Goal: Transaction & Acquisition: Book appointment/travel/reservation

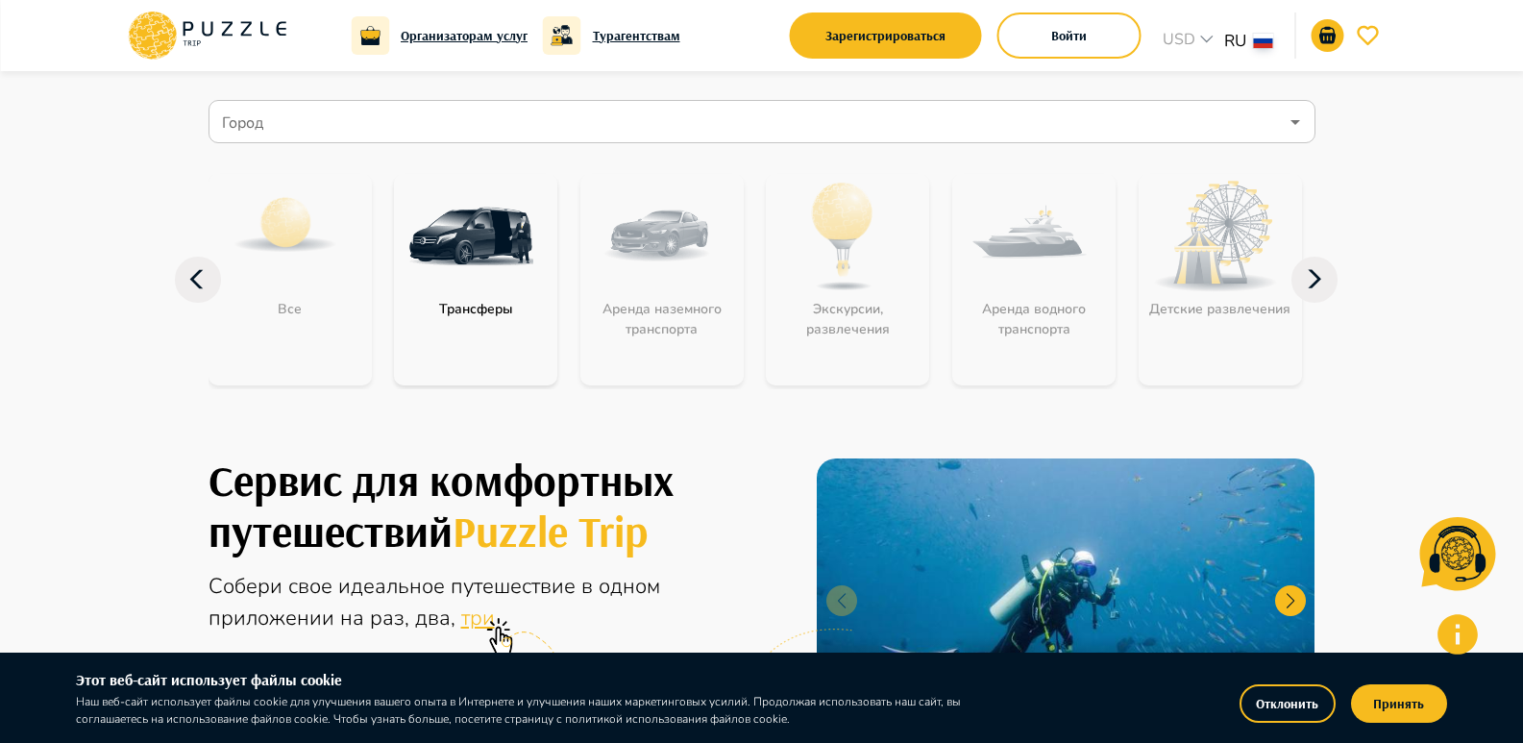
scroll to position [192, 0]
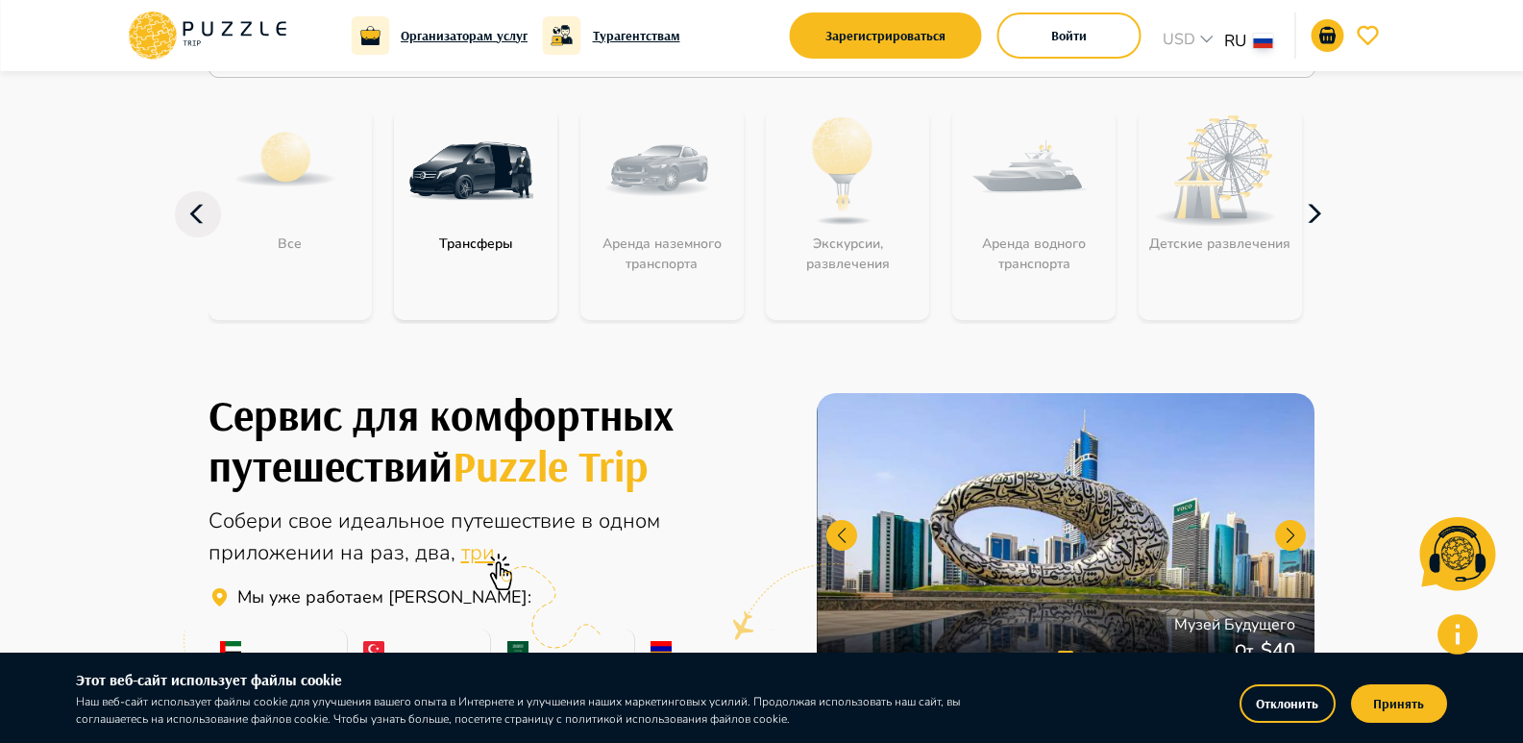
click at [1319, 220] on icon "button" at bounding box center [1314, 214] width 46 height 46
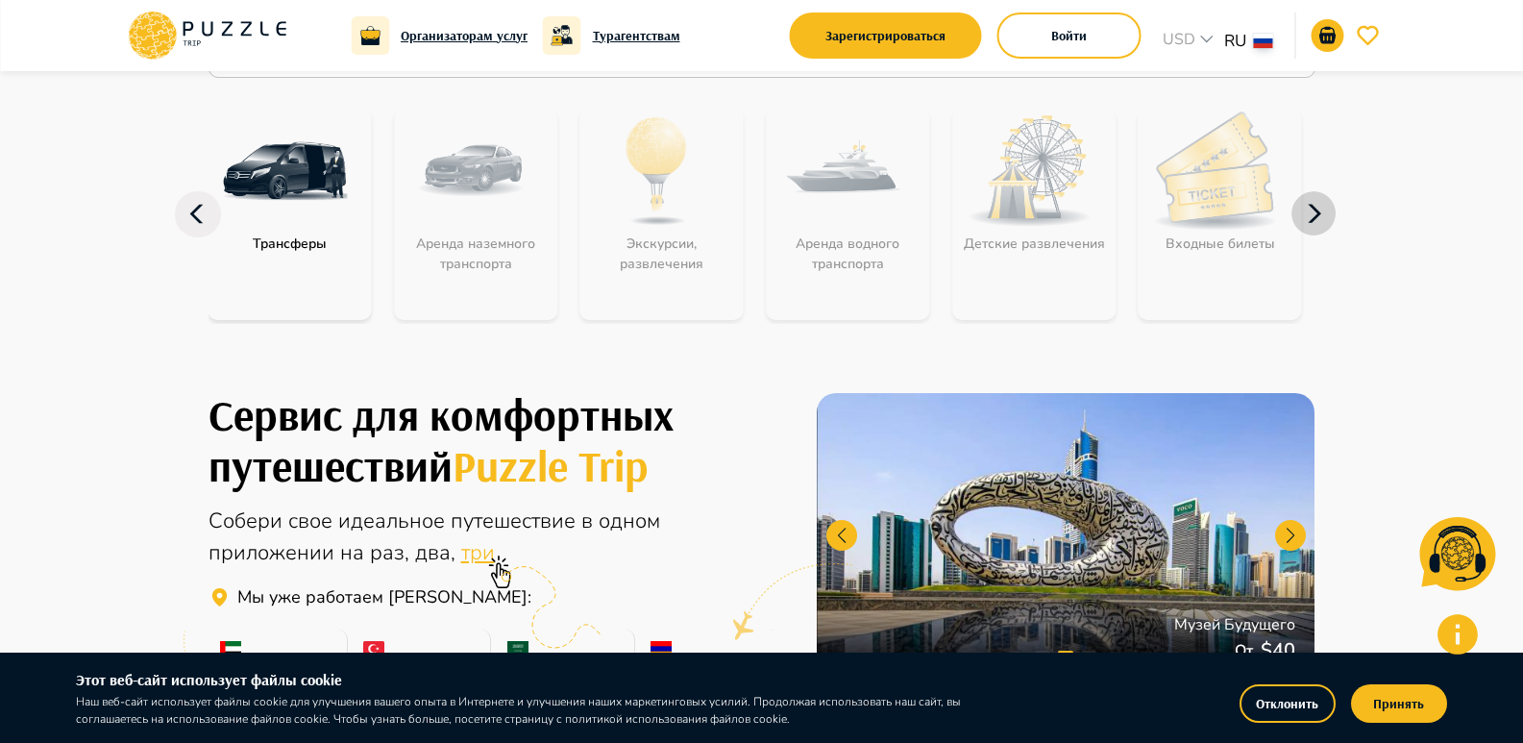
click at [1319, 220] on icon "button" at bounding box center [1314, 214] width 46 height 46
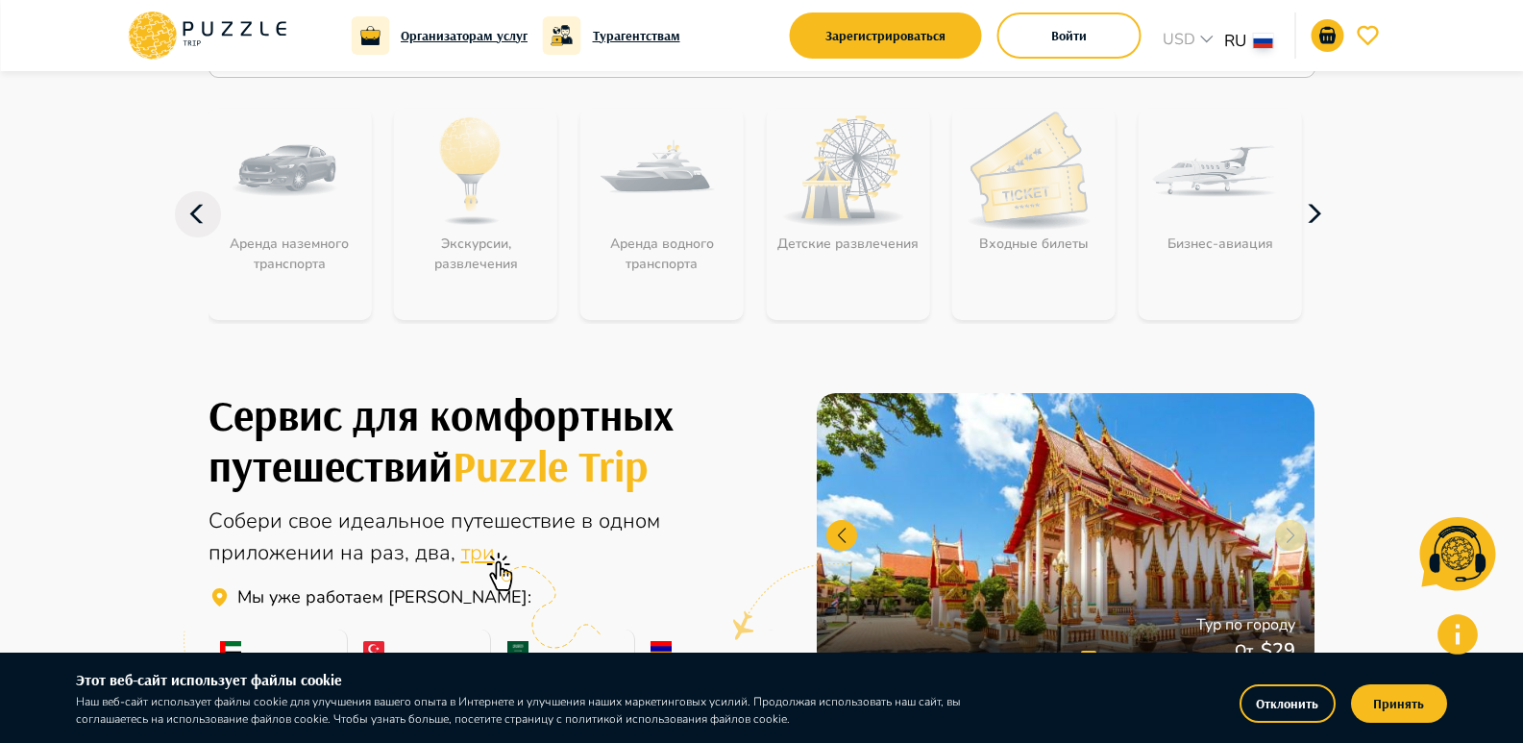
click at [1319, 220] on icon "button" at bounding box center [1314, 214] width 46 height 46
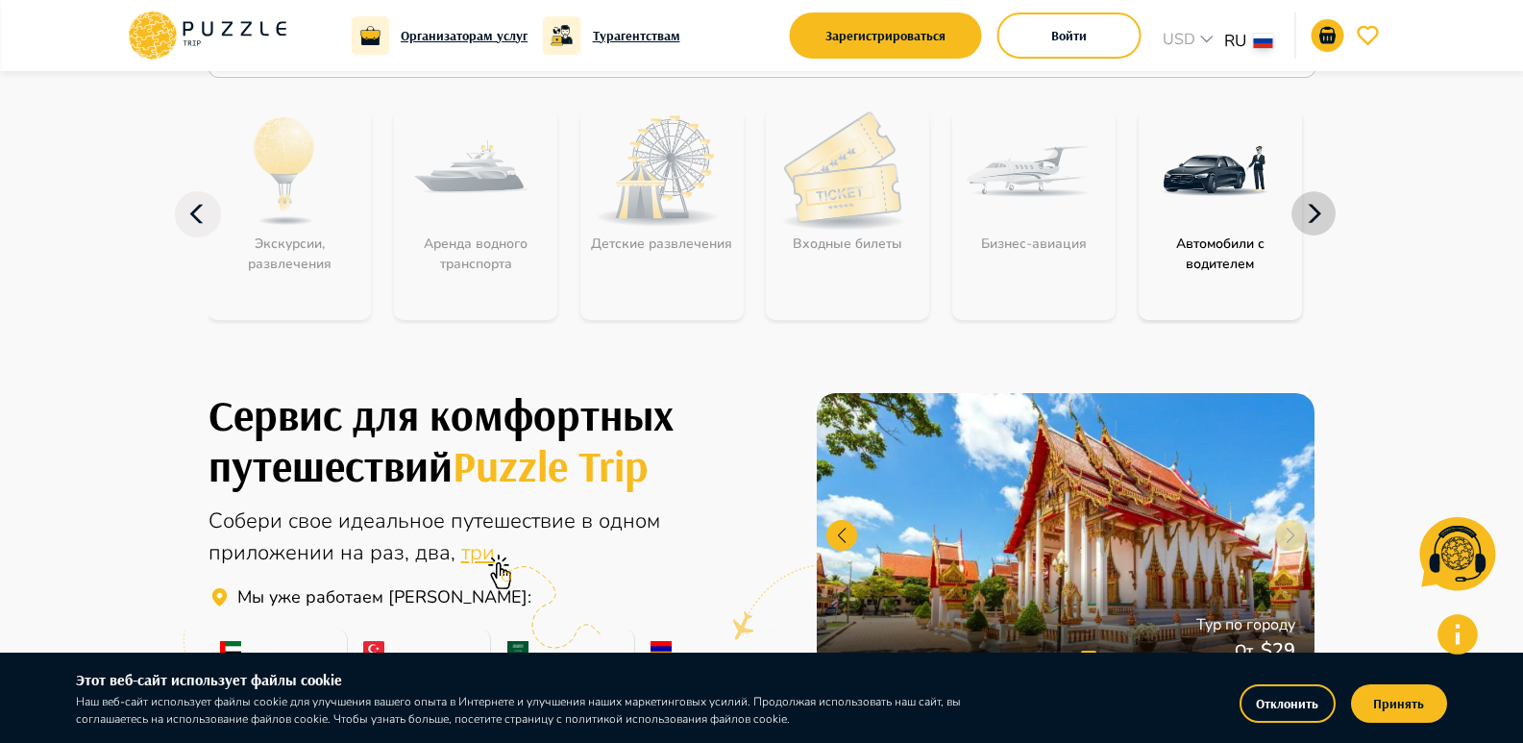
click at [1319, 220] on icon "button" at bounding box center [1314, 214] width 46 height 46
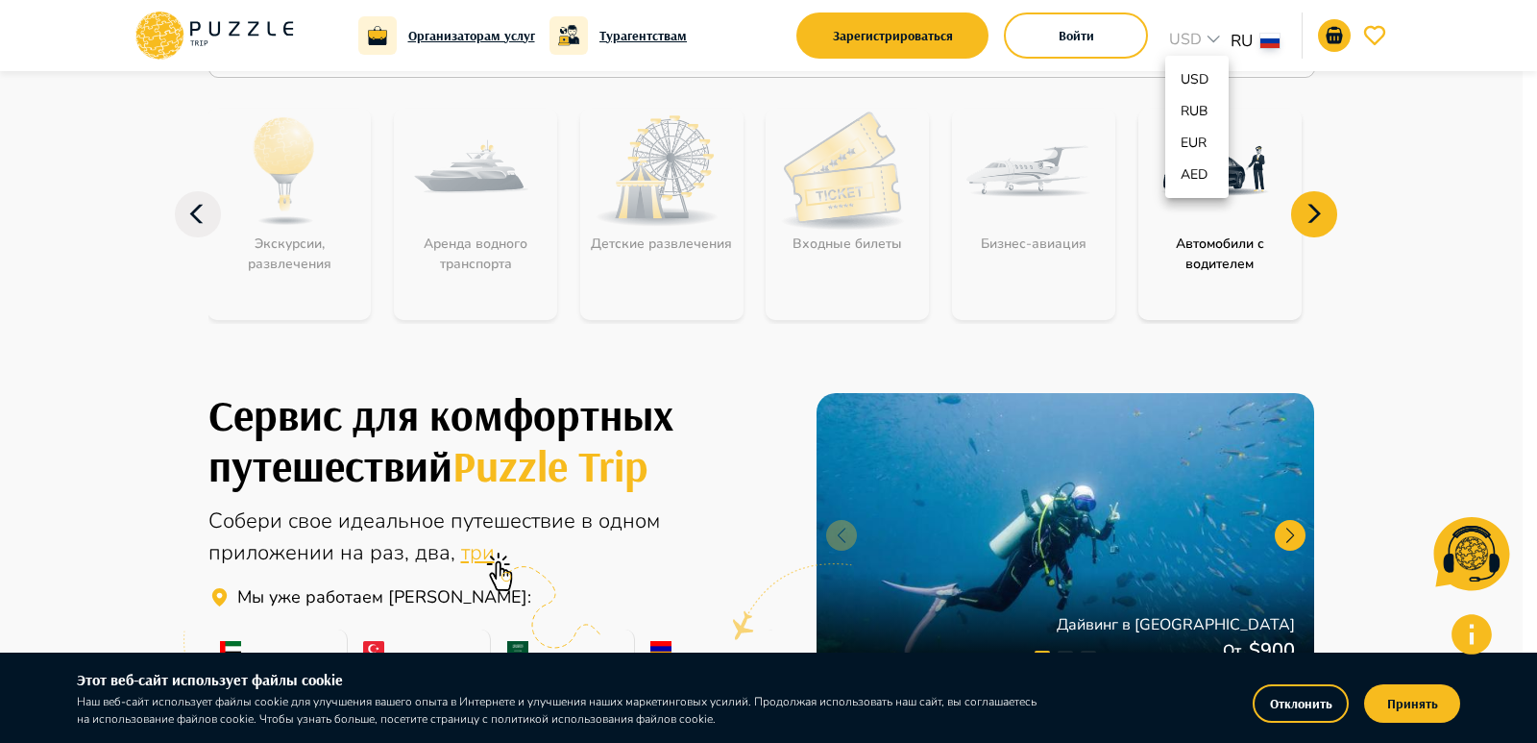
click at [202, 211] on div at bounding box center [768, 371] width 1537 height 743
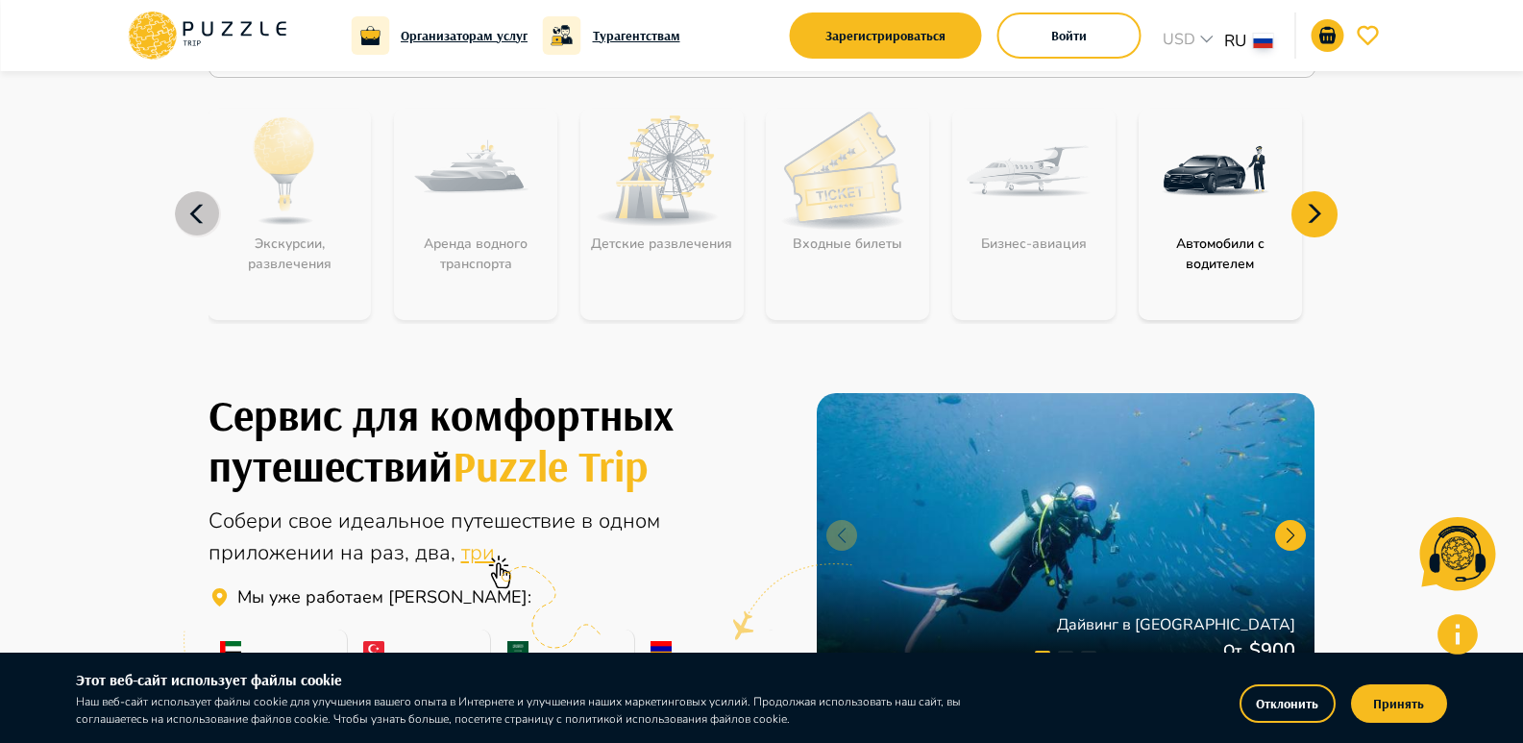
click at [183, 214] on icon "button" at bounding box center [198, 214] width 46 height 46
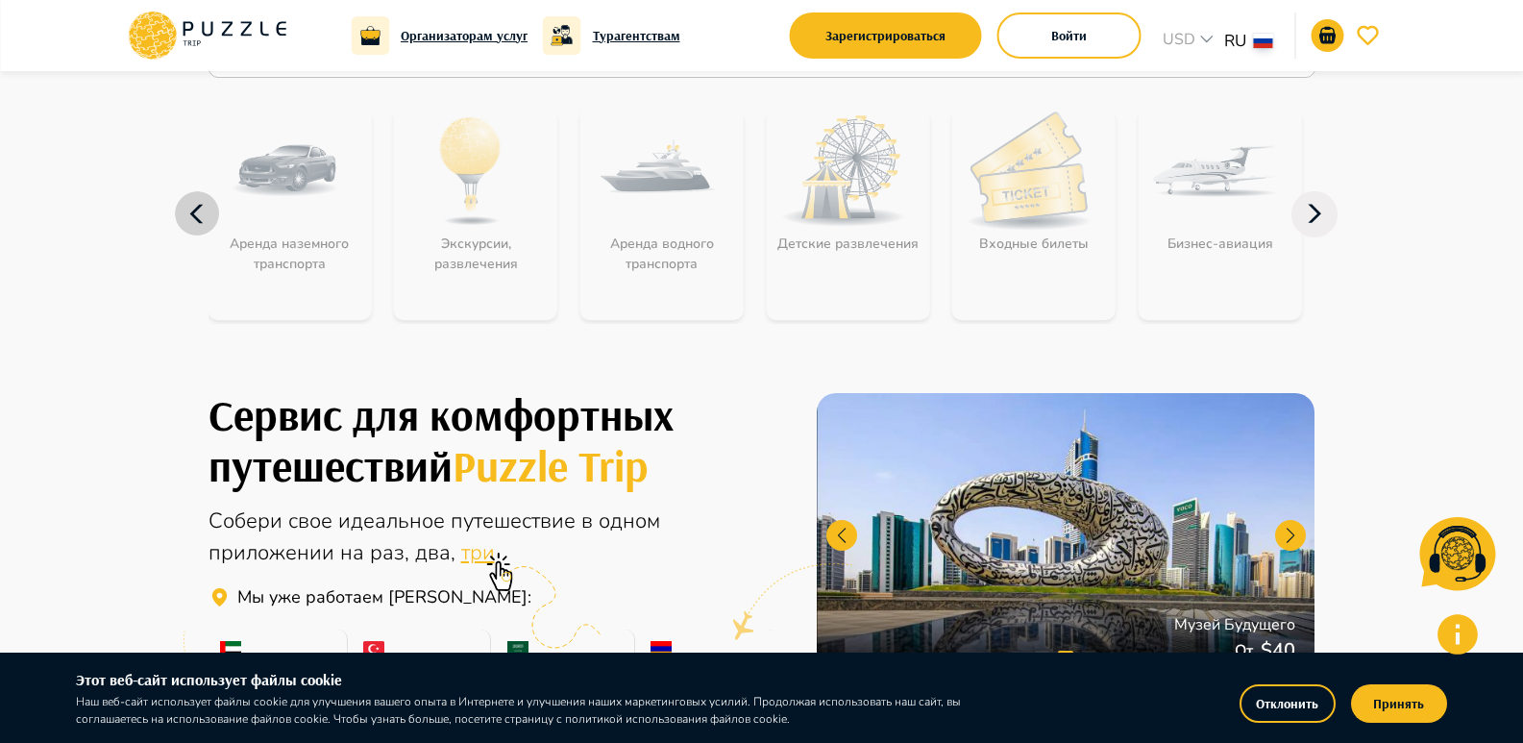
click at [203, 210] on icon "button" at bounding box center [198, 214] width 46 height 46
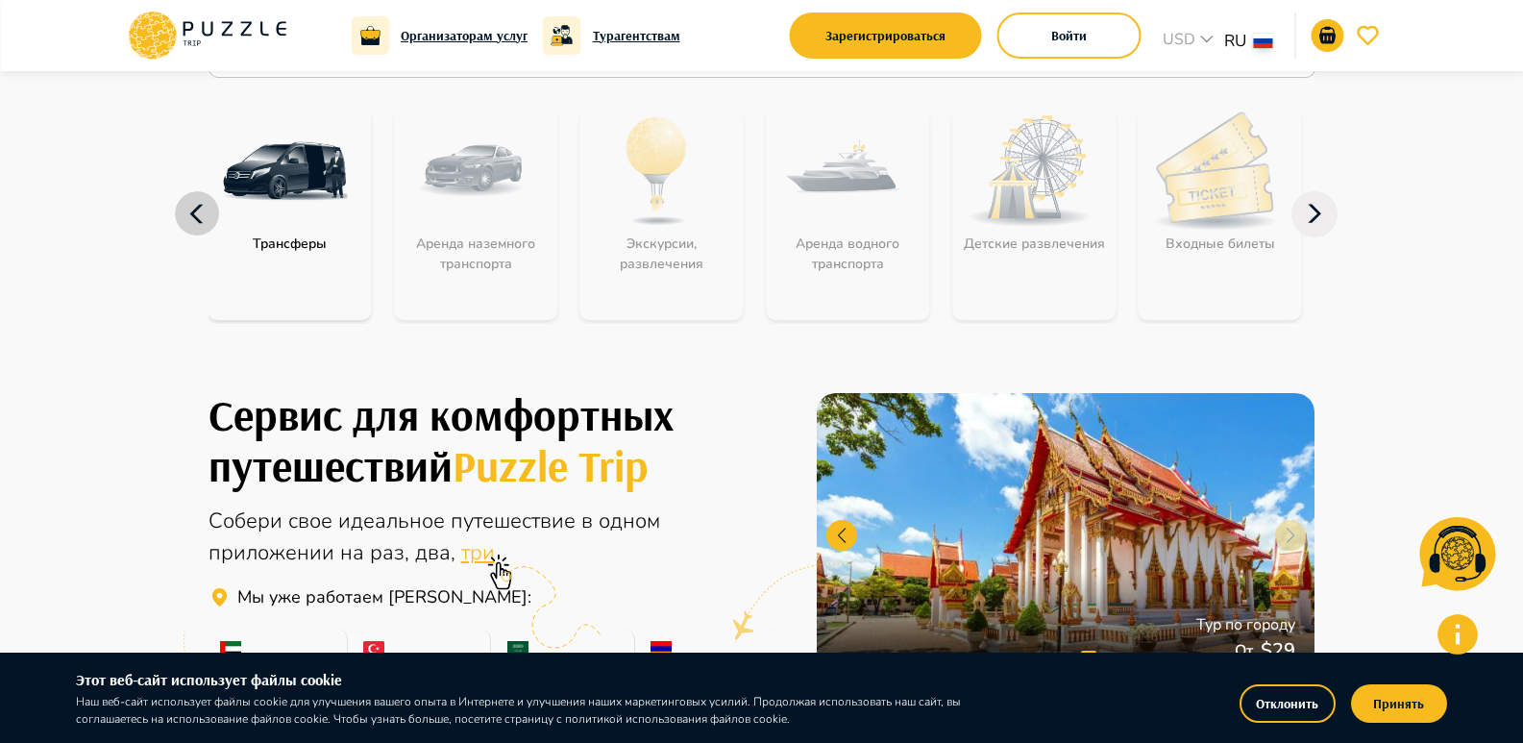
click at [203, 210] on icon "button" at bounding box center [198, 214] width 46 height 46
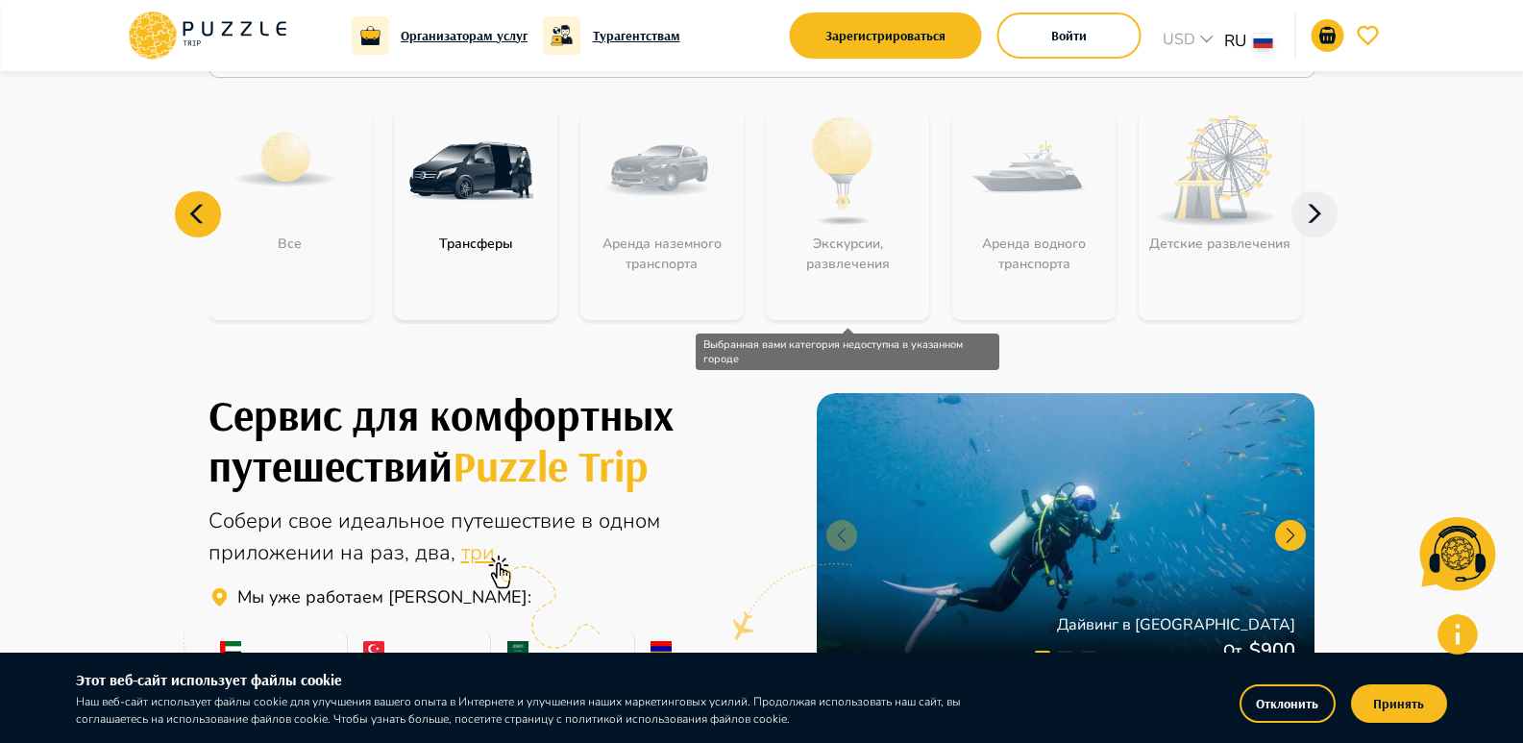
click at [852, 266] on div "Экскурсии, развлечения" at bounding box center [847, 214] width 163 height 211
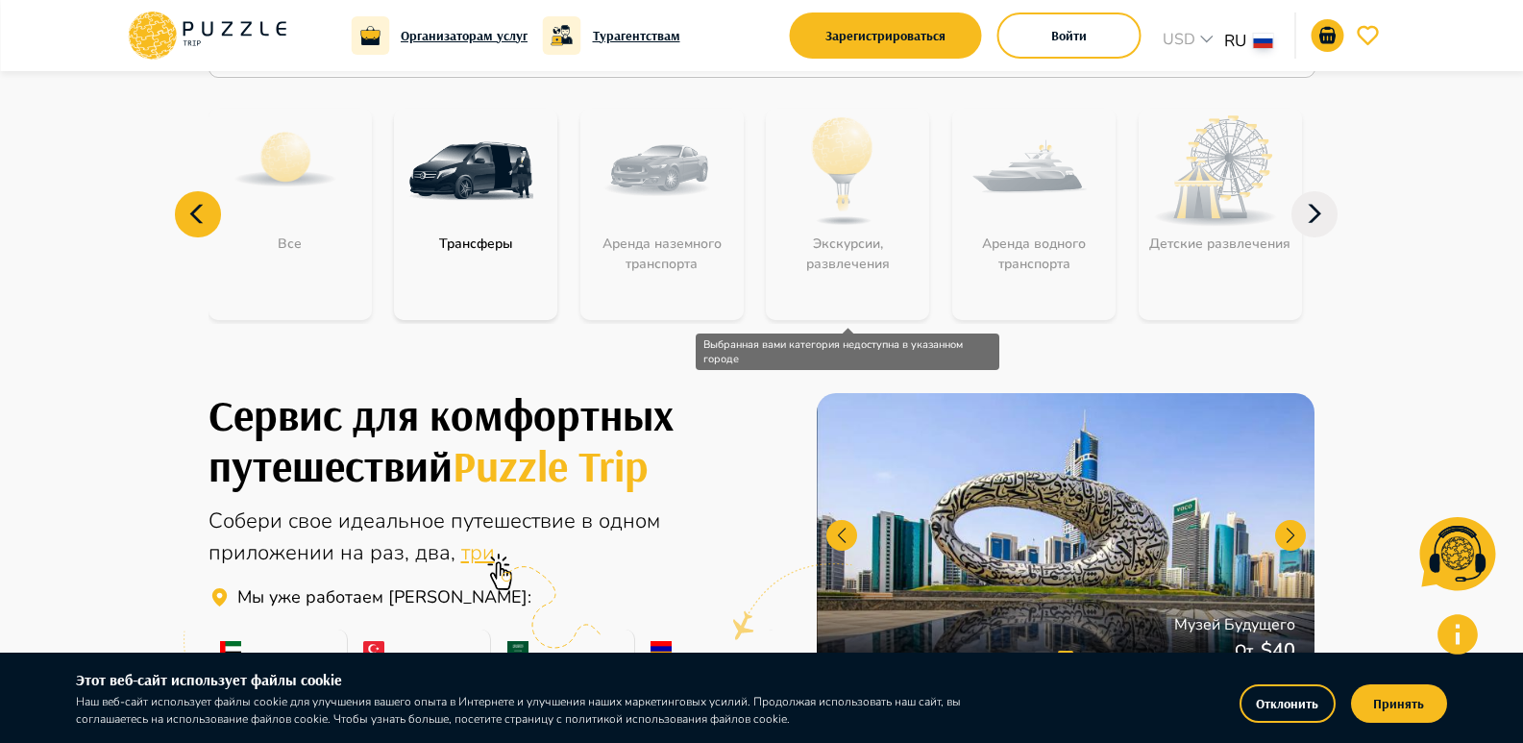
click at [853, 150] on div "Экскурсии, развлечения" at bounding box center [847, 214] width 163 height 211
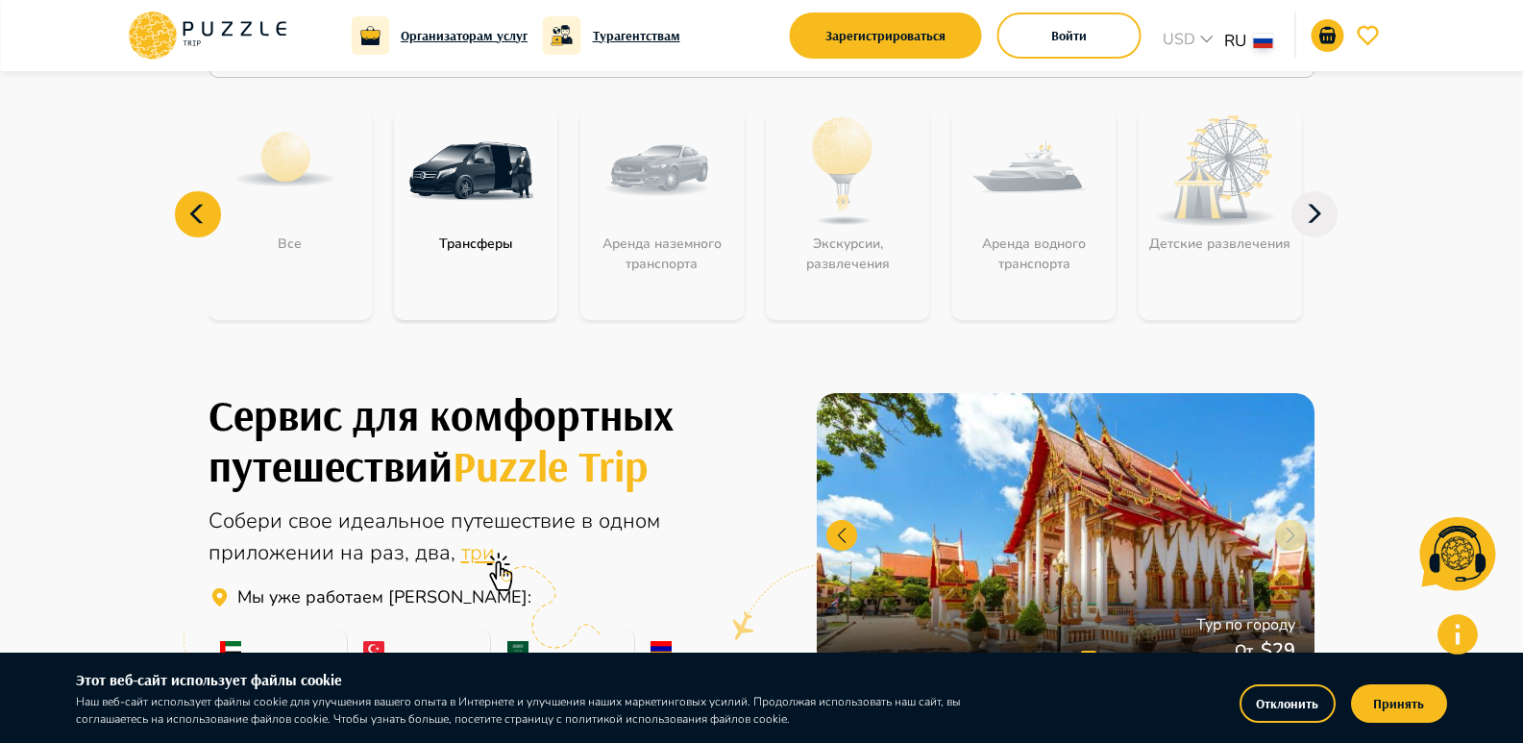
click at [452, 202] on img "category-get_transfer" at bounding box center [470, 171] width 125 height 125
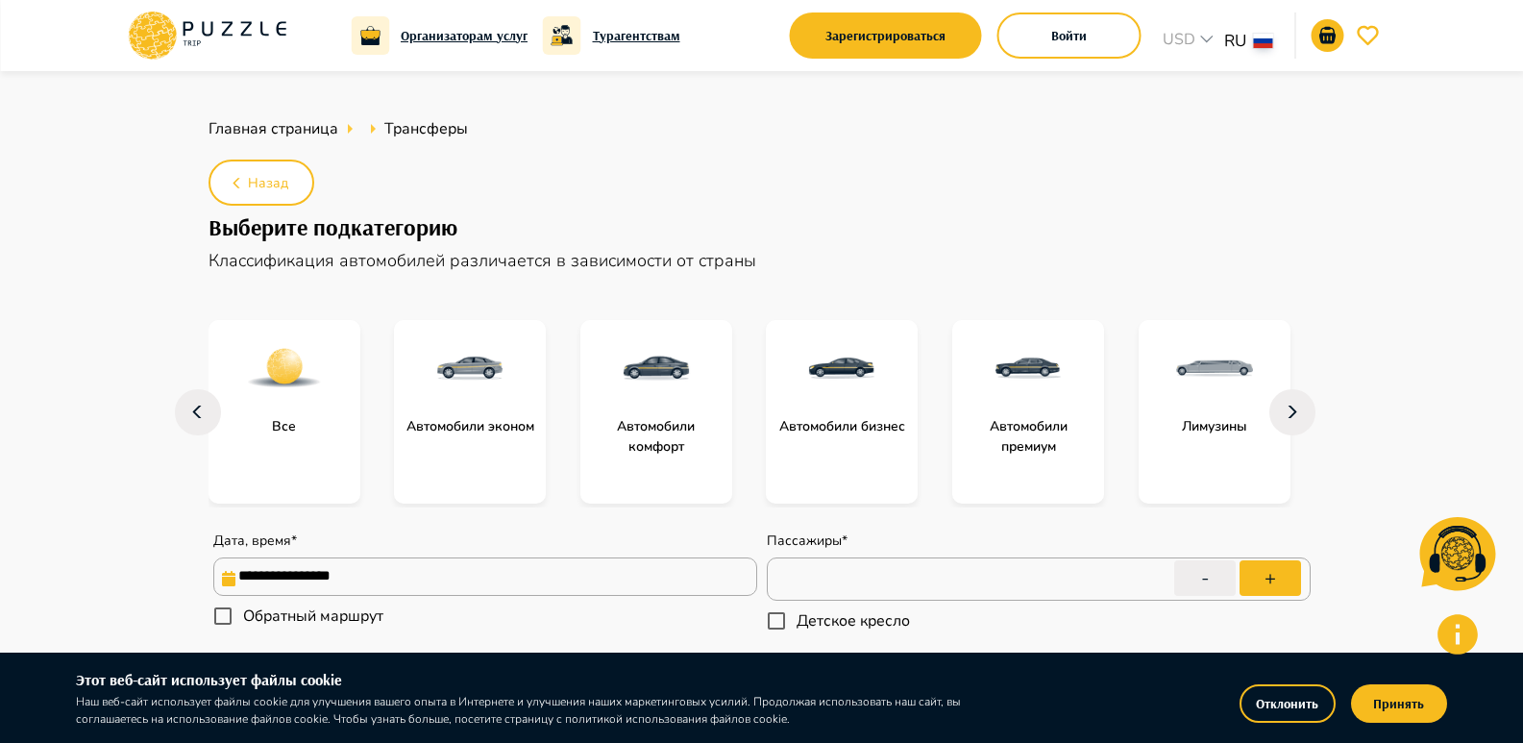
type textarea "*"
click at [212, 23] on icon at bounding box center [207, 29] width 11 height 14
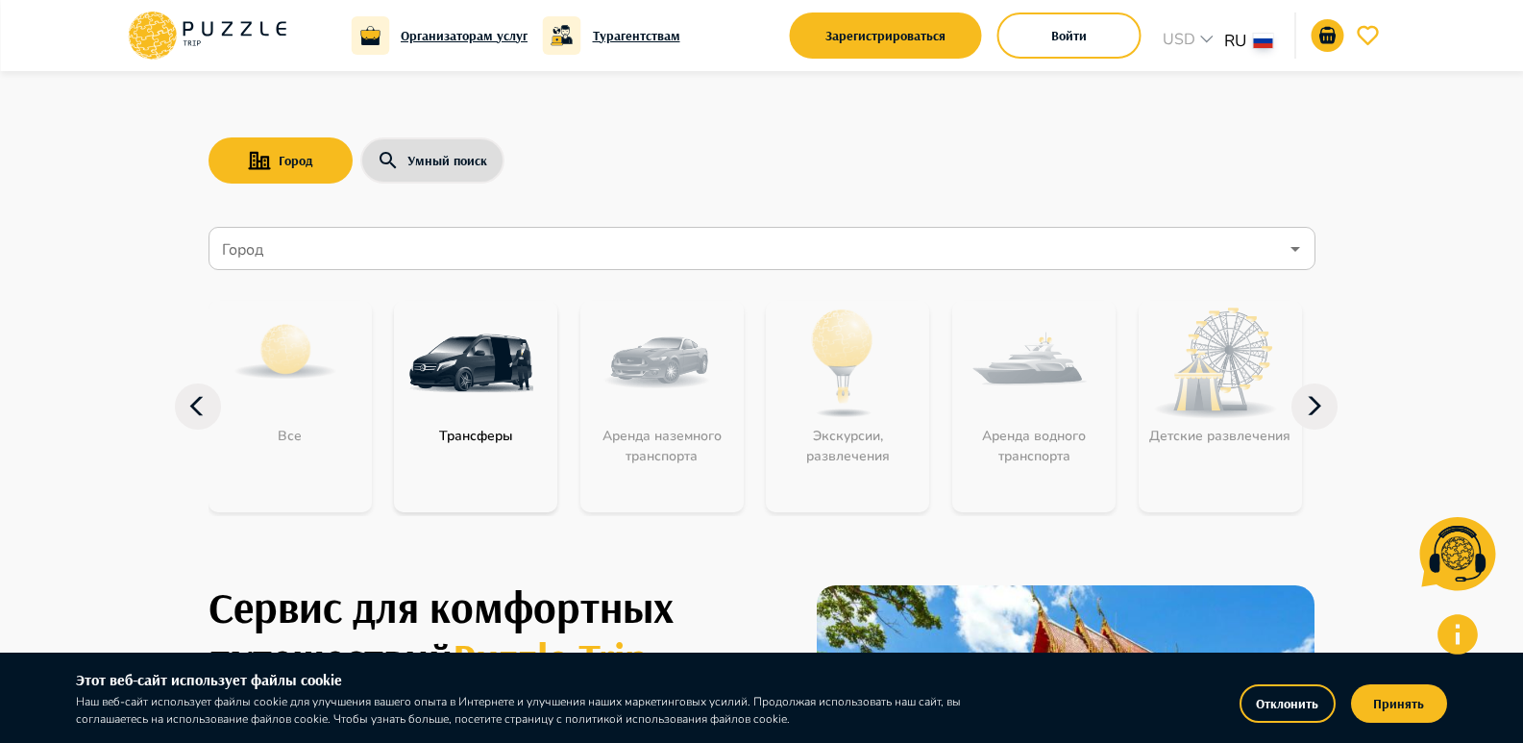
click at [607, 36] on h6 "Турагентствам" at bounding box center [636, 35] width 87 height 21
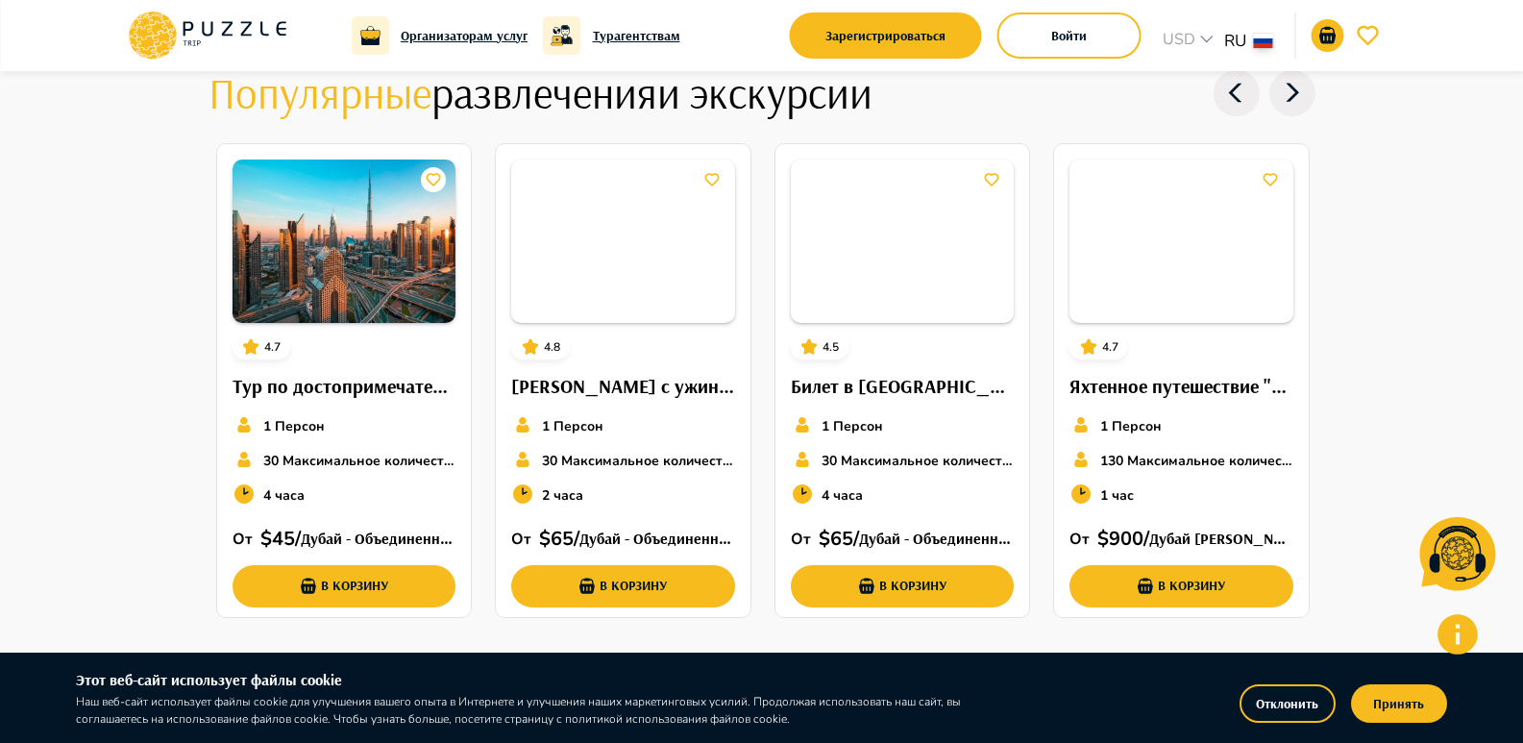
scroll to position [3603, 0]
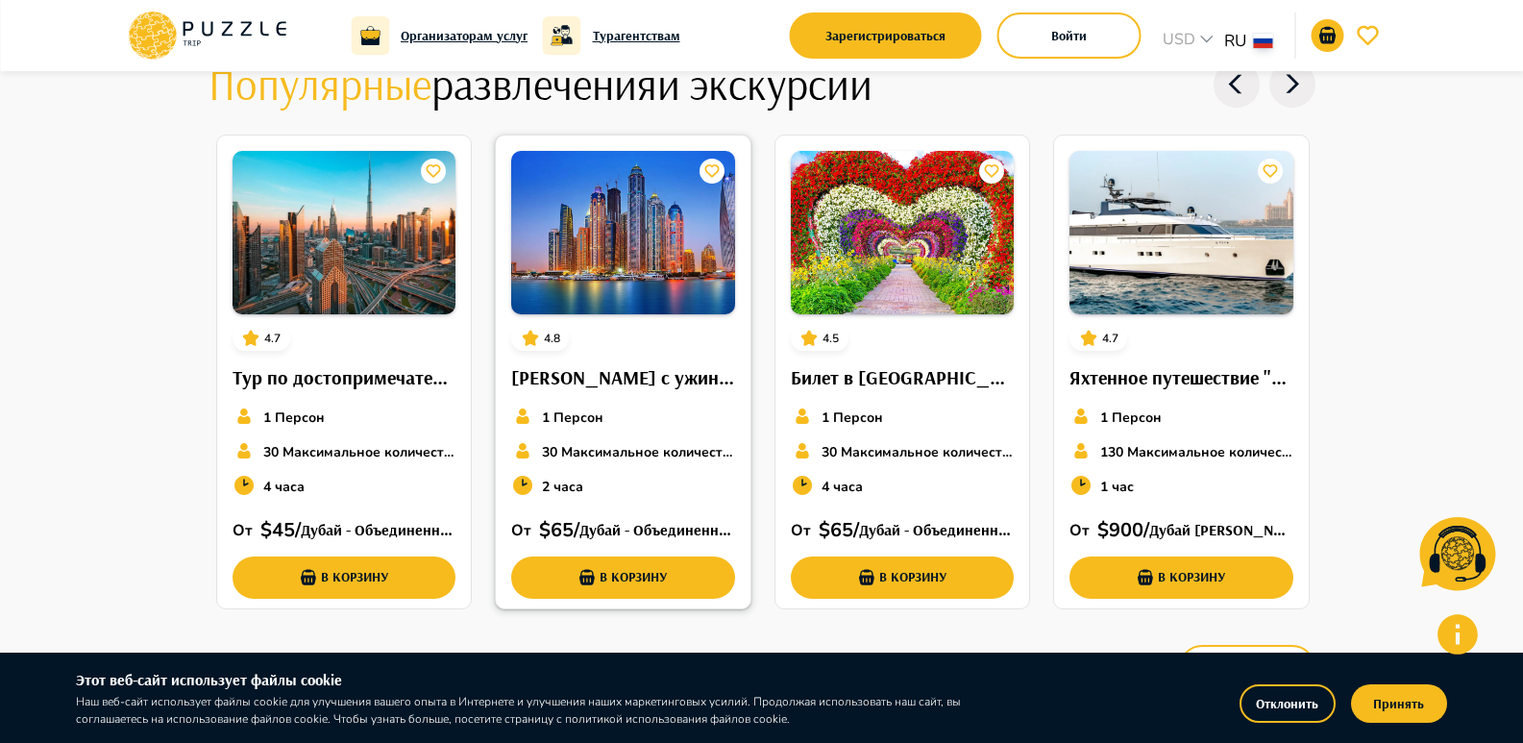
click at [579, 373] on h6 "[PERSON_NAME] с ужином на дау в [GEOGRAPHIC_DATA][PERSON_NAME]" at bounding box center [623, 377] width 224 height 31
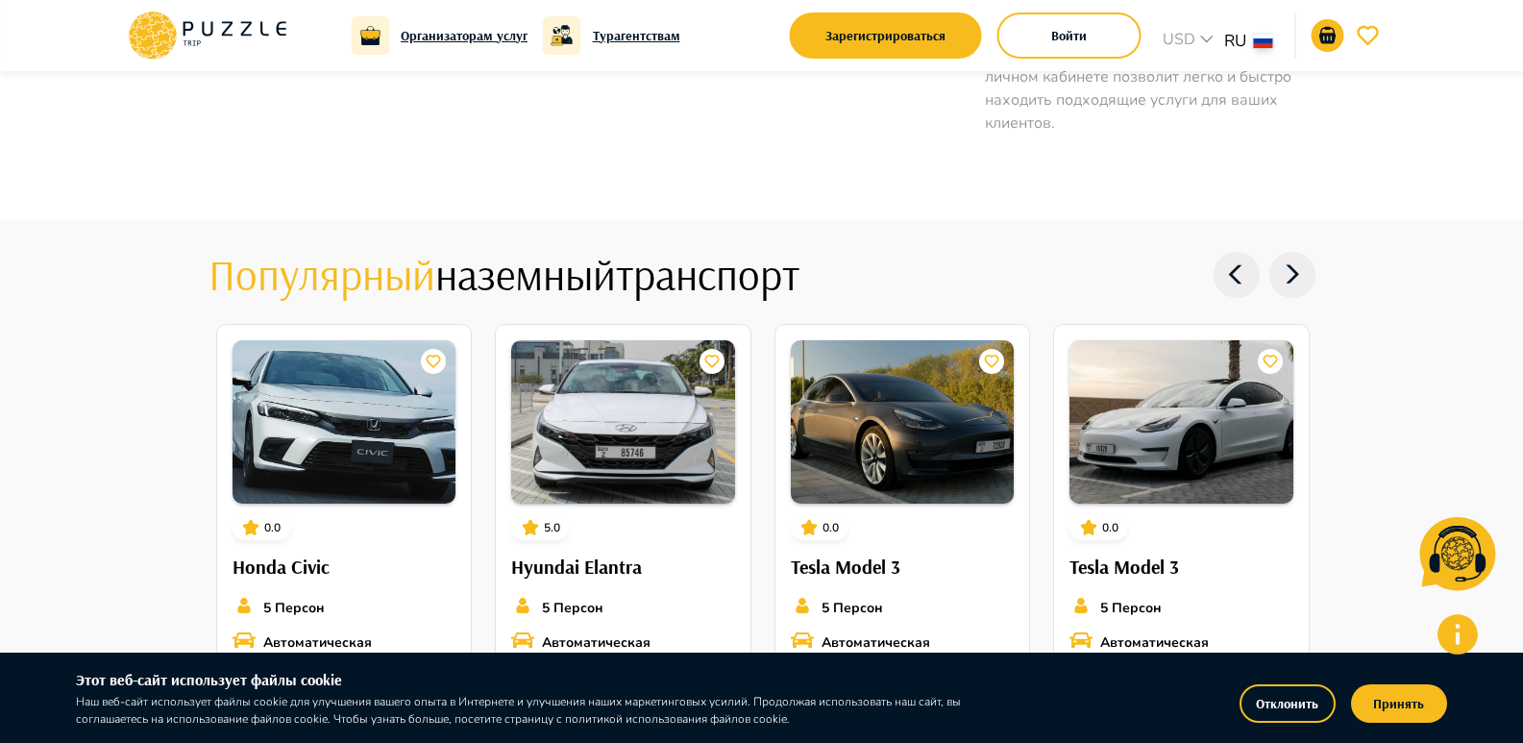
scroll to position [0, 0]
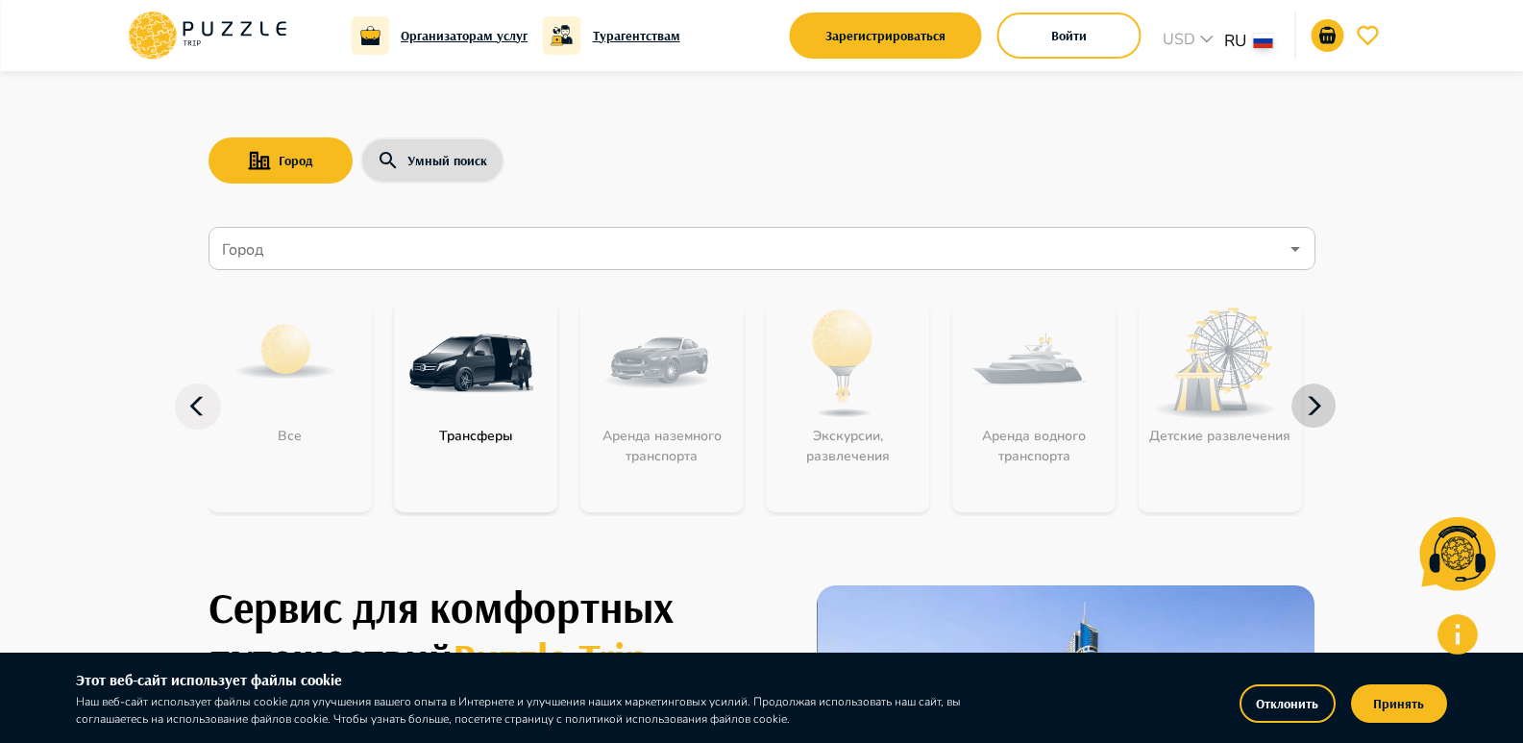
click at [1308, 412] on icon "button" at bounding box center [1314, 406] width 46 height 46
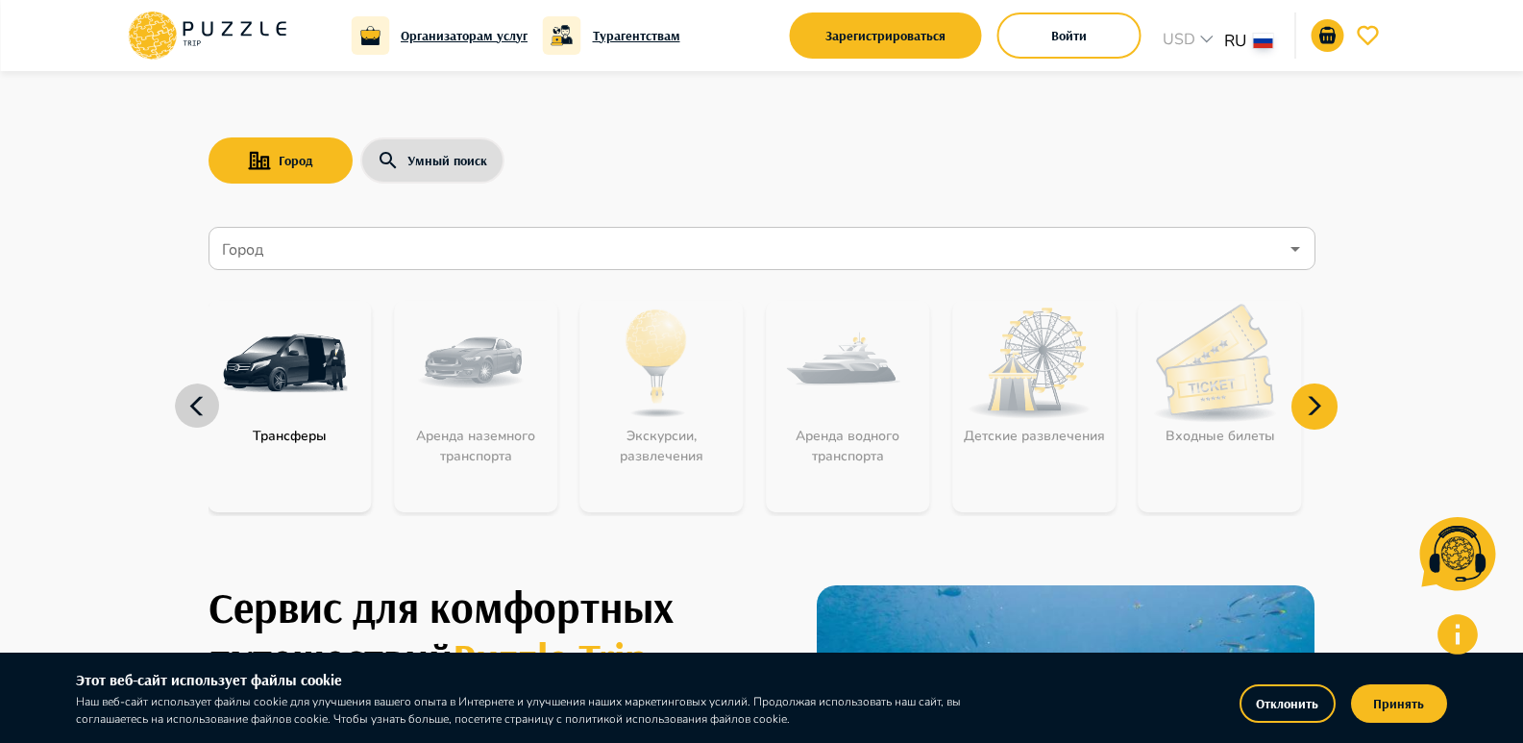
click at [189, 415] on icon "button" at bounding box center [198, 406] width 46 height 46
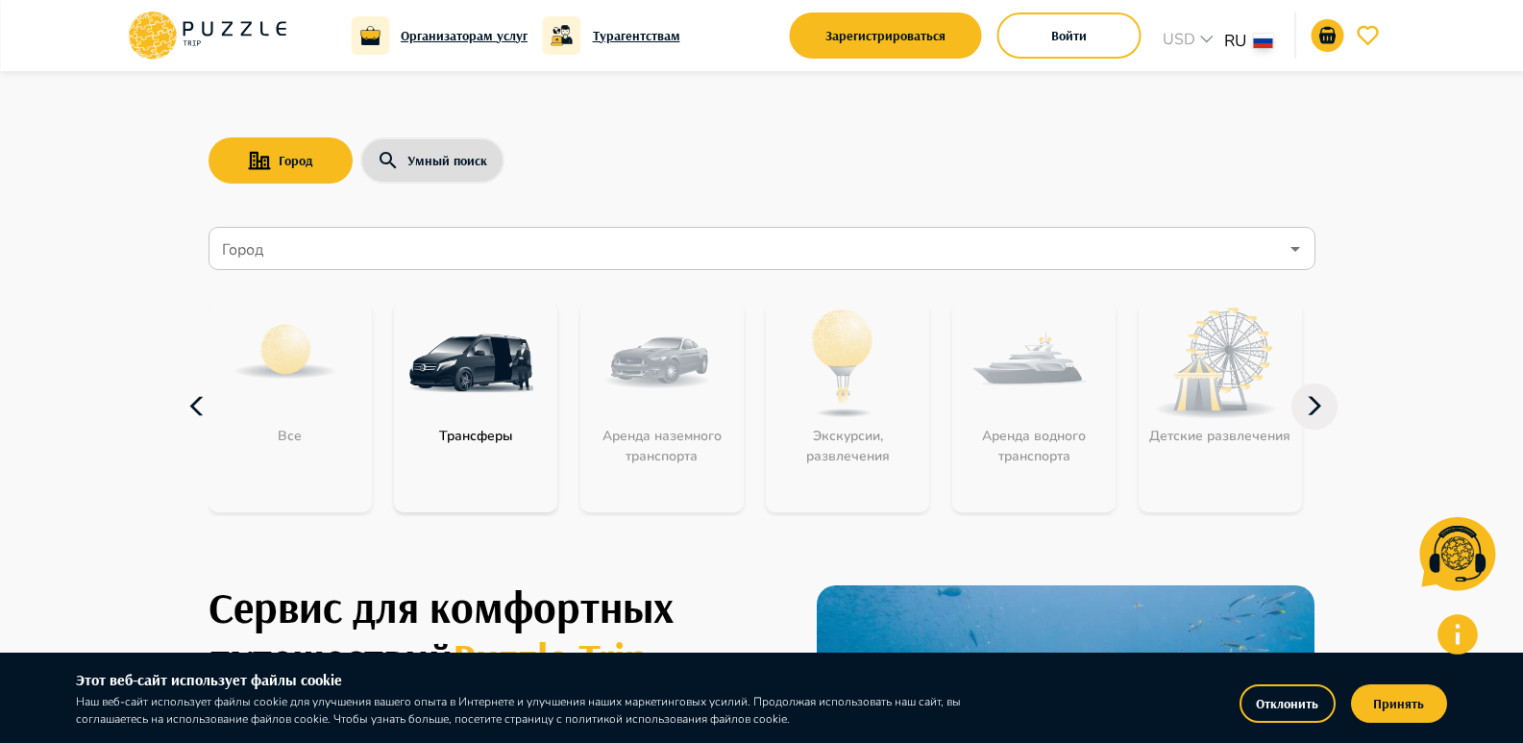
click at [189, 415] on icon "button" at bounding box center [198, 406] width 46 height 46
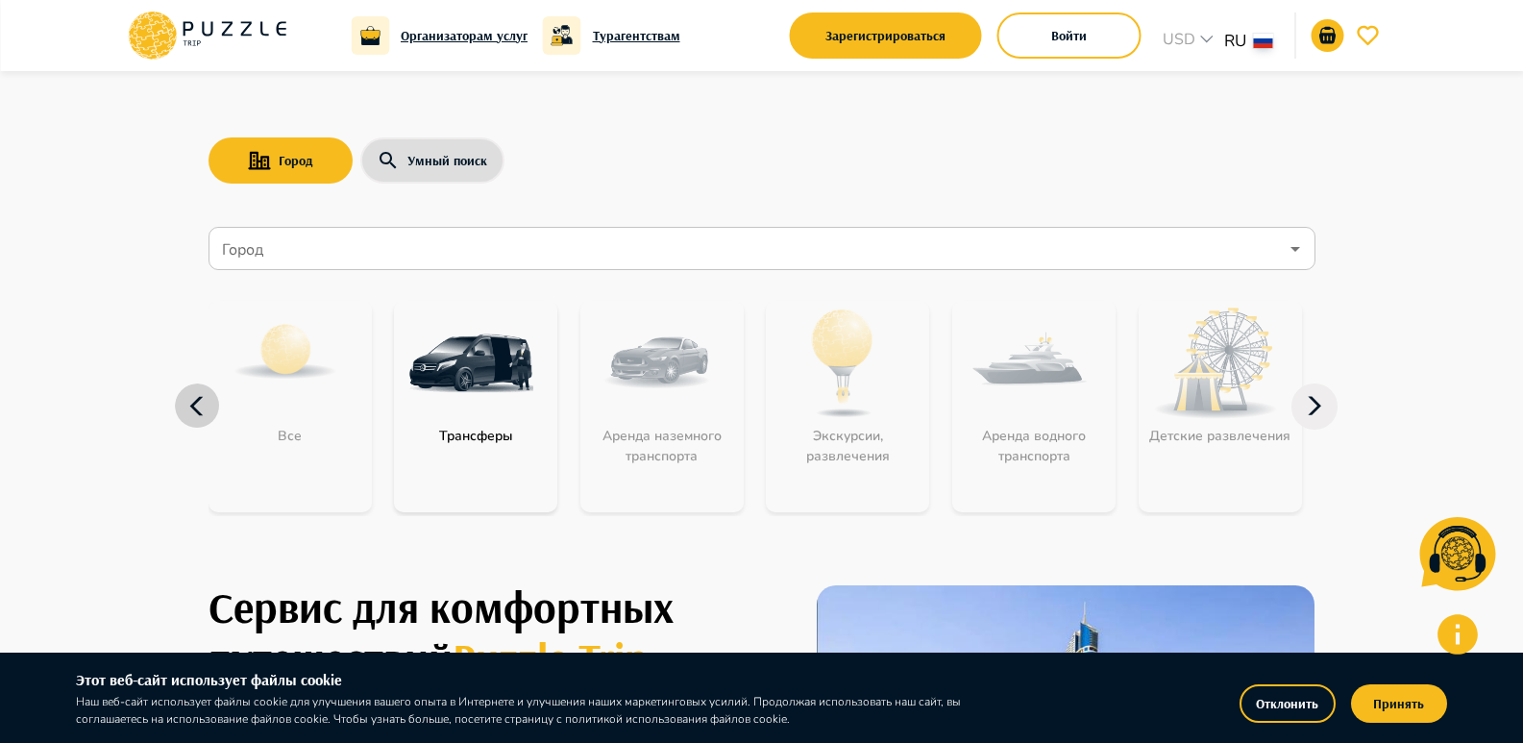
click at [189, 415] on icon "button" at bounding box center [198, 406] width 46 height 46
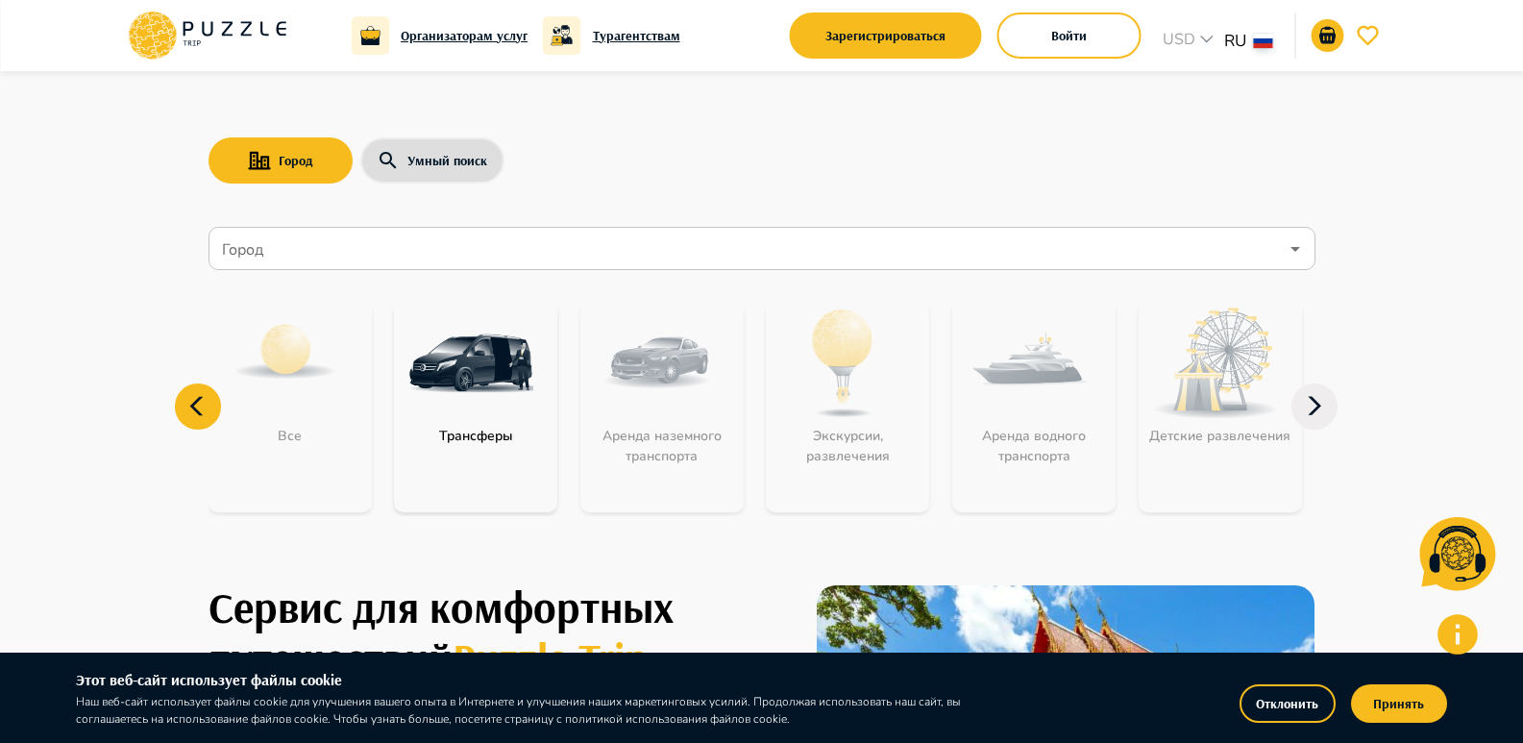
click at [480, 445] on p "Трансферы" at bounding box center [475, 436] width 93 height 20
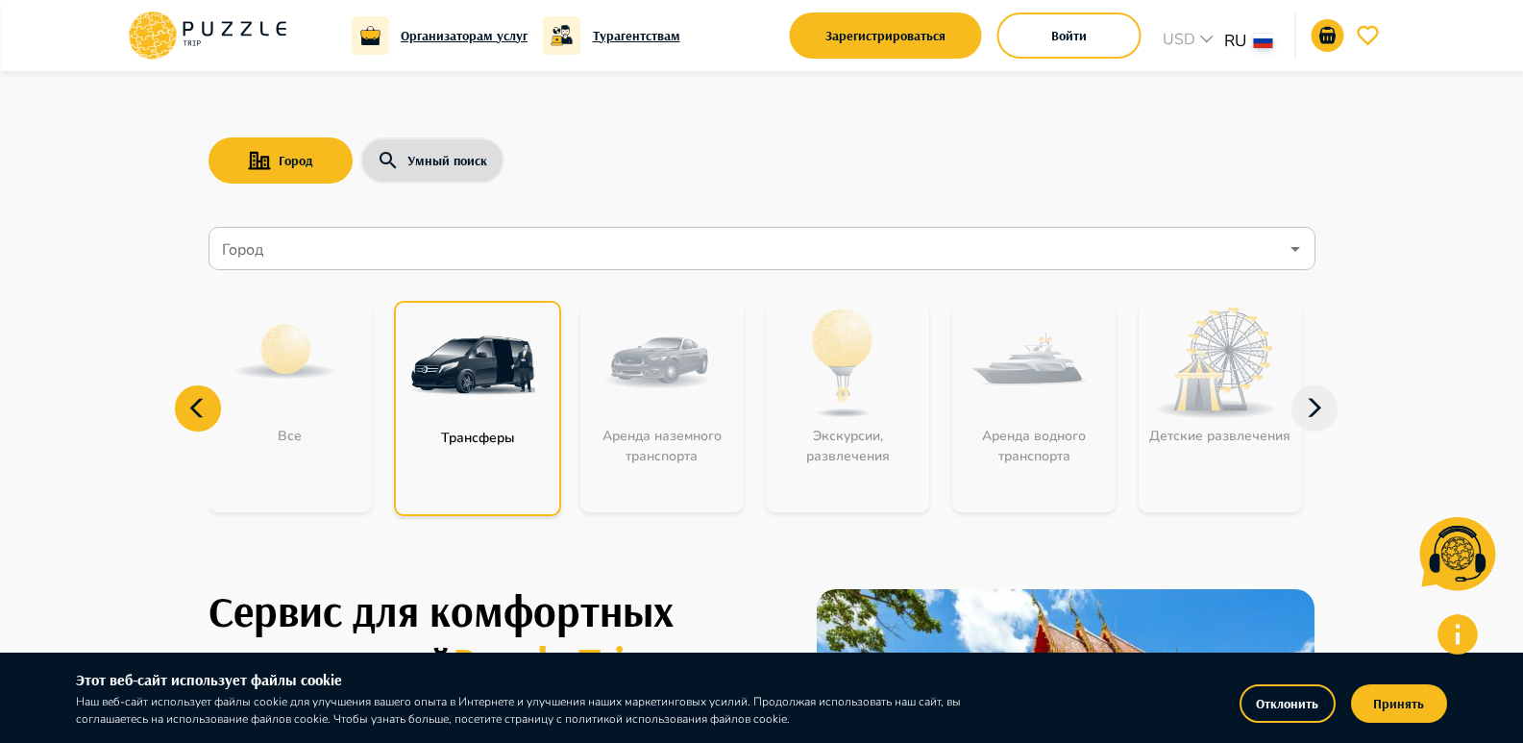
click at [486, 430] on p "Трансферы" at bounding box center [477, 438] width 93 height 20
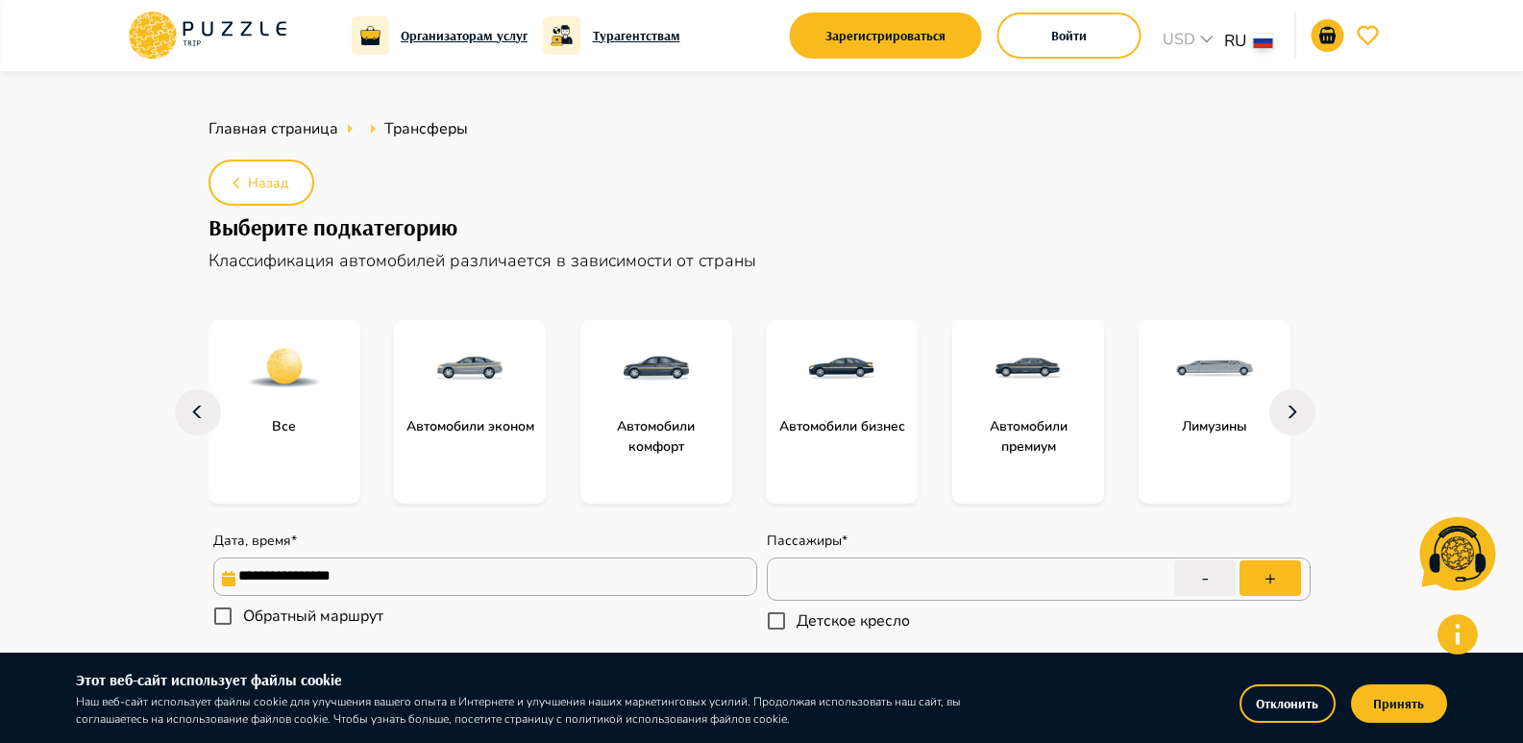
type textarea "*"
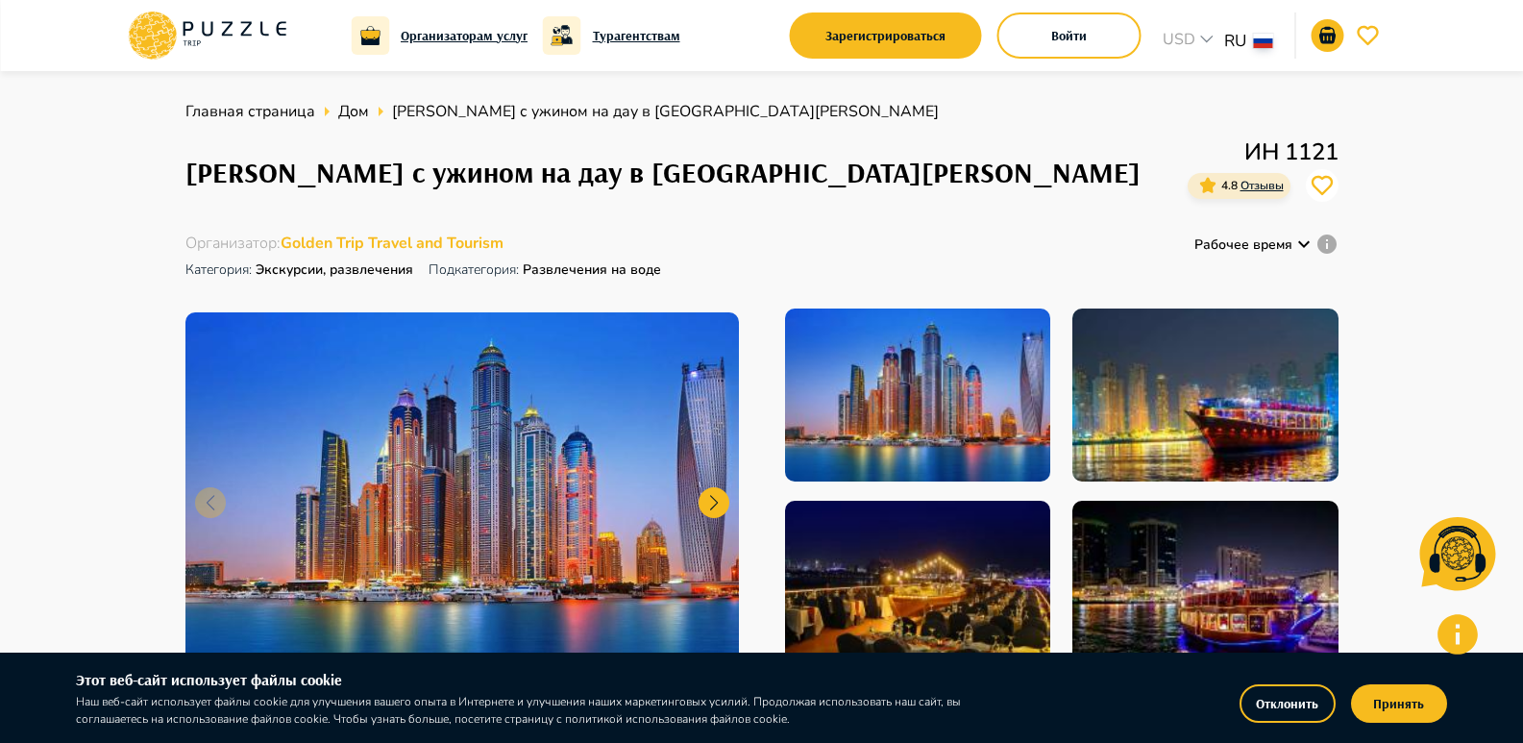
click at [633, 40] on h6 "Турагентствам" at bounding box center [636, 35] width 87 height 21
